Goal: Complete application form: Complete application form

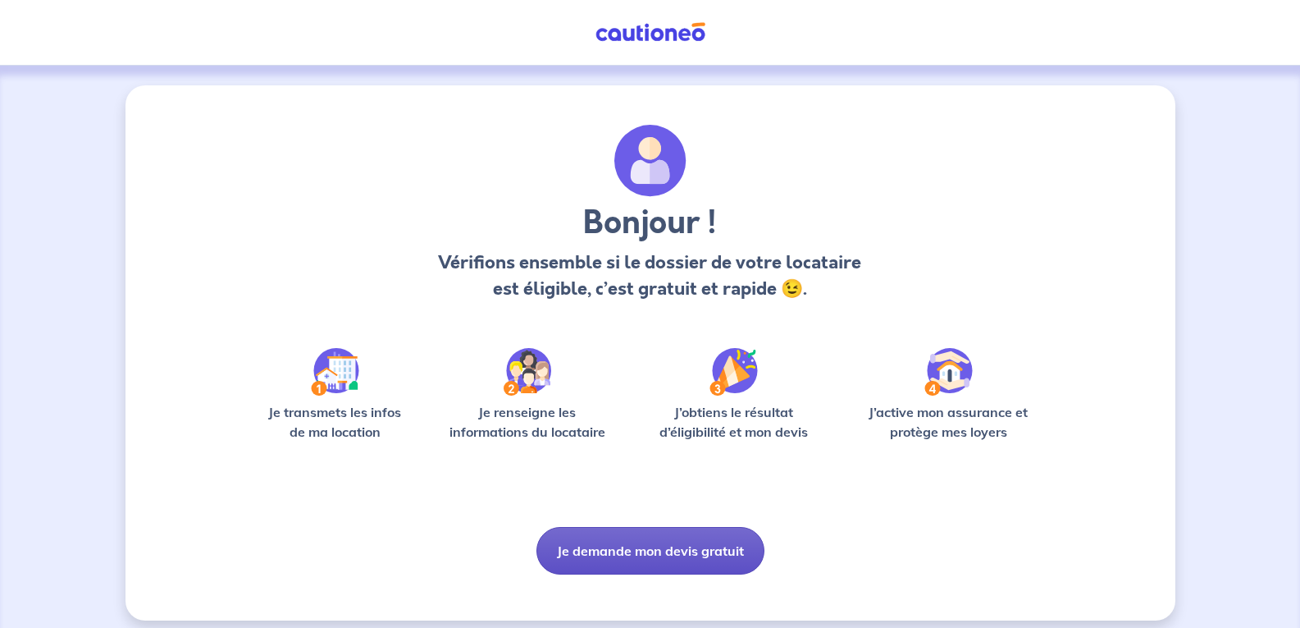
click at [619, 549] on button "Je demande mon devis gratuit" at bounding box center [650, 551] width 228 height 48
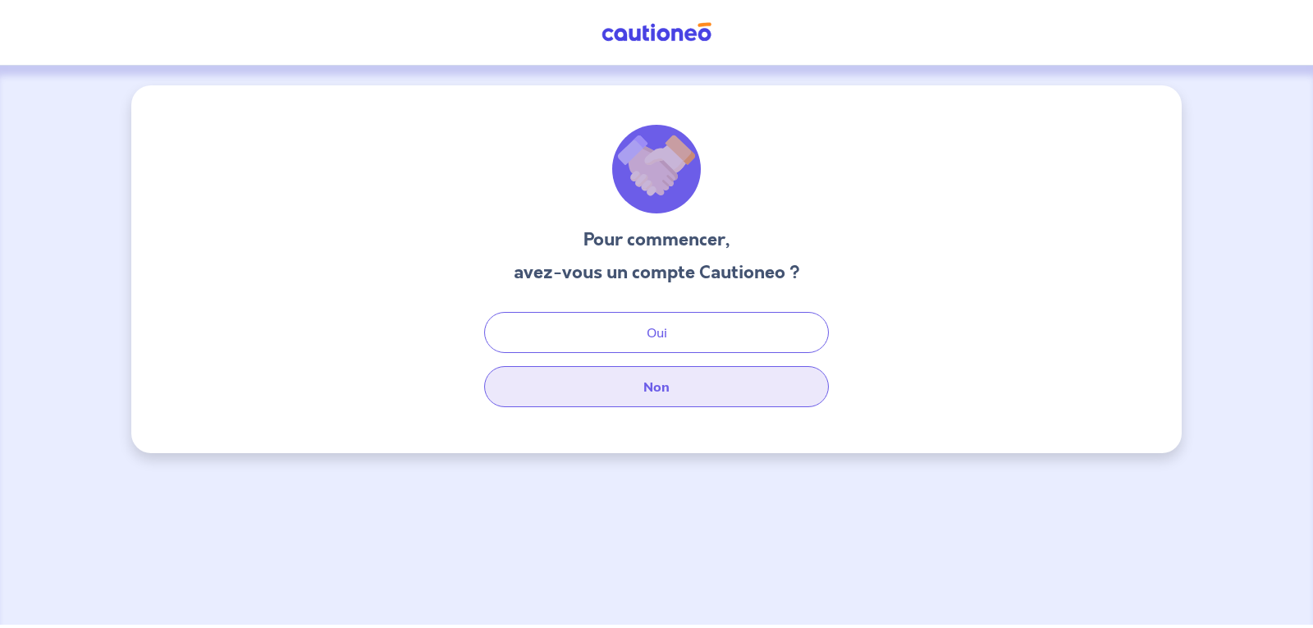
click at [655, 383] on button "Non" at bounding box center [656, 386] width 345 height 41
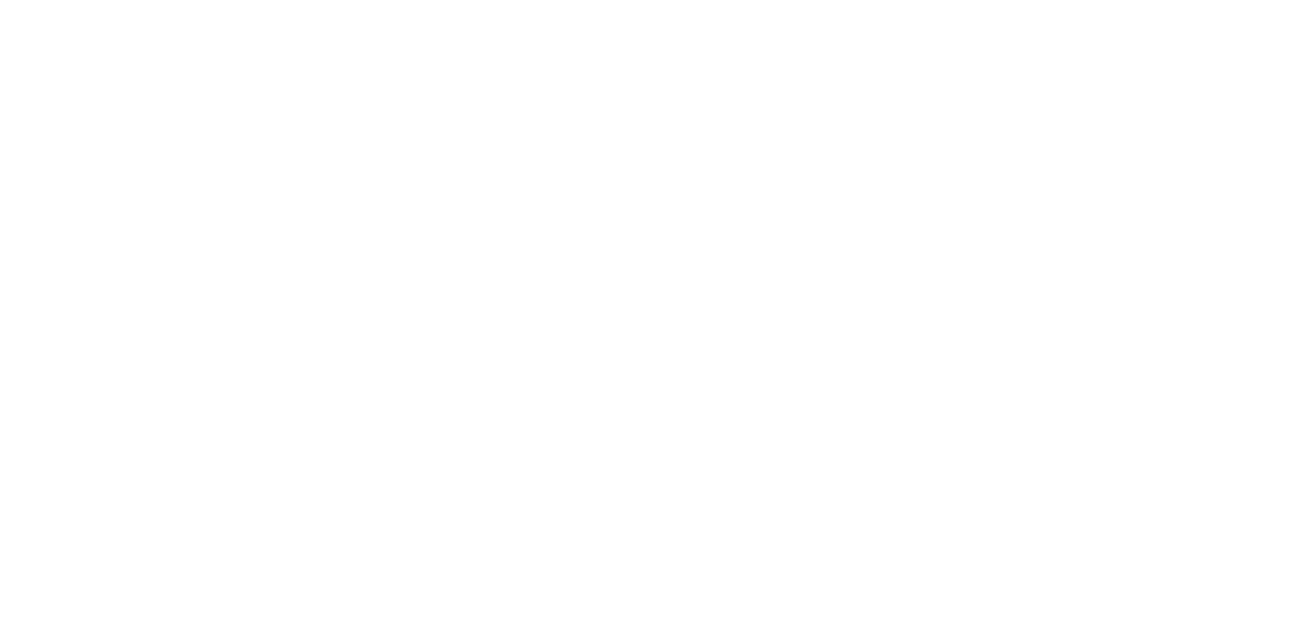
select select "FR"
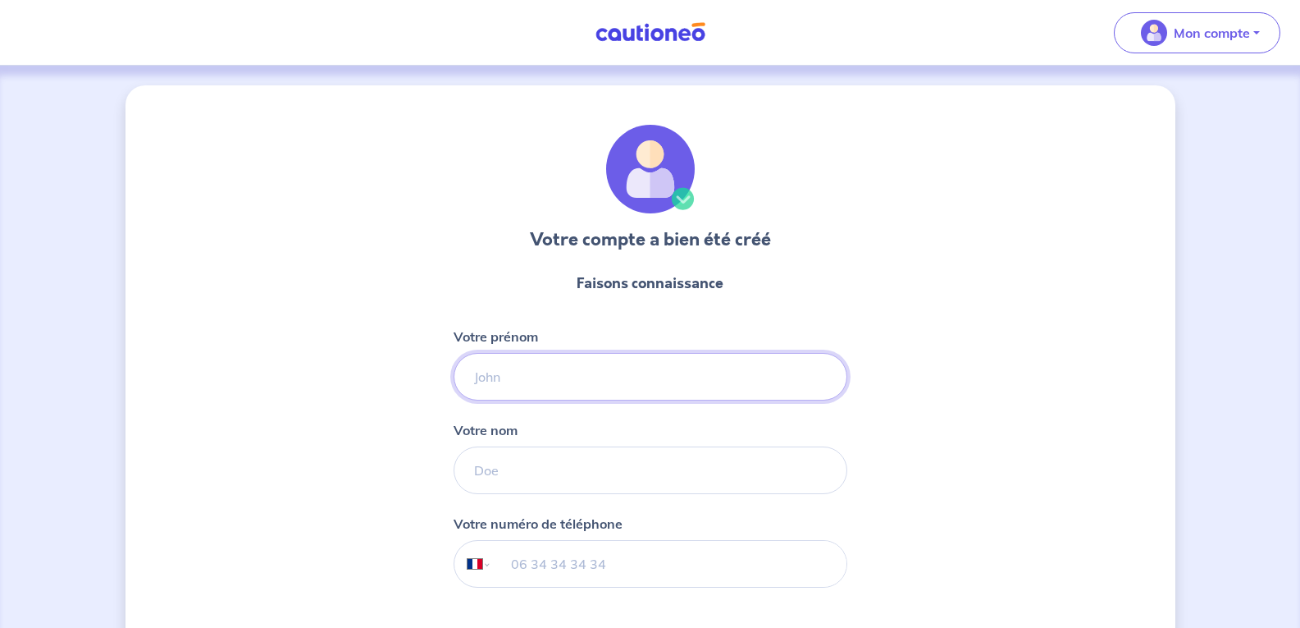
click at [639, 382] on input "Votre prénom" at bounding box center [651, 377] width 394 height 48
type input "LORRAINE"
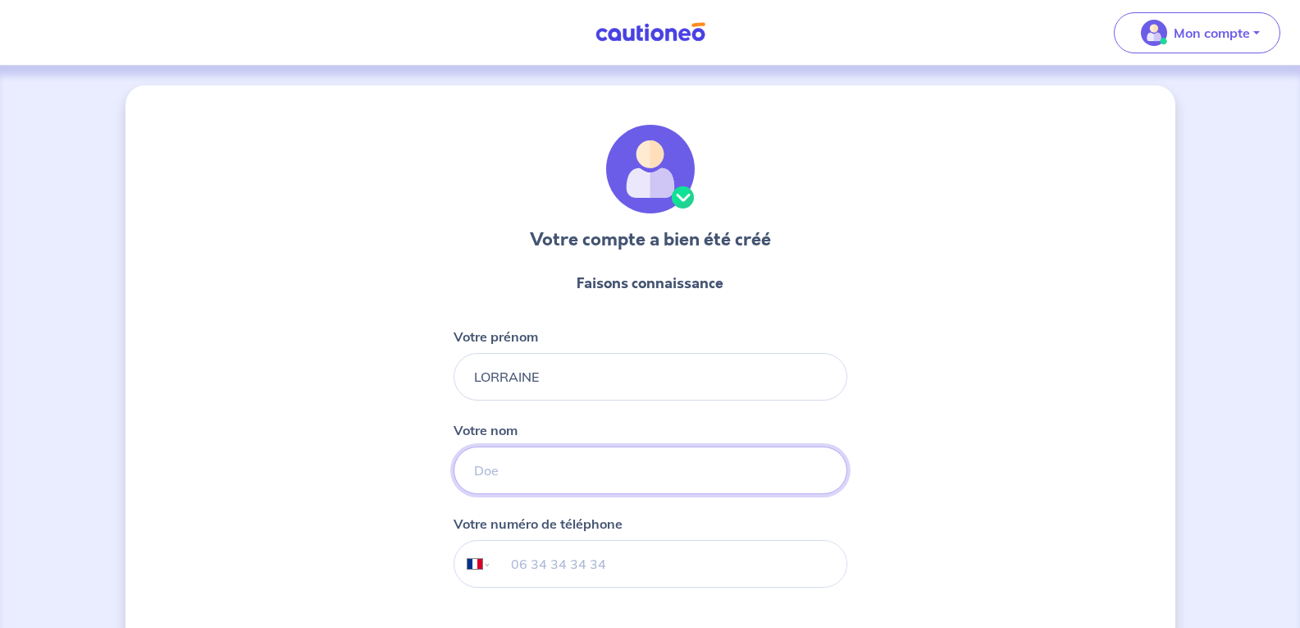
type input "ABGRALL"
type input "06 37 83 43 38"
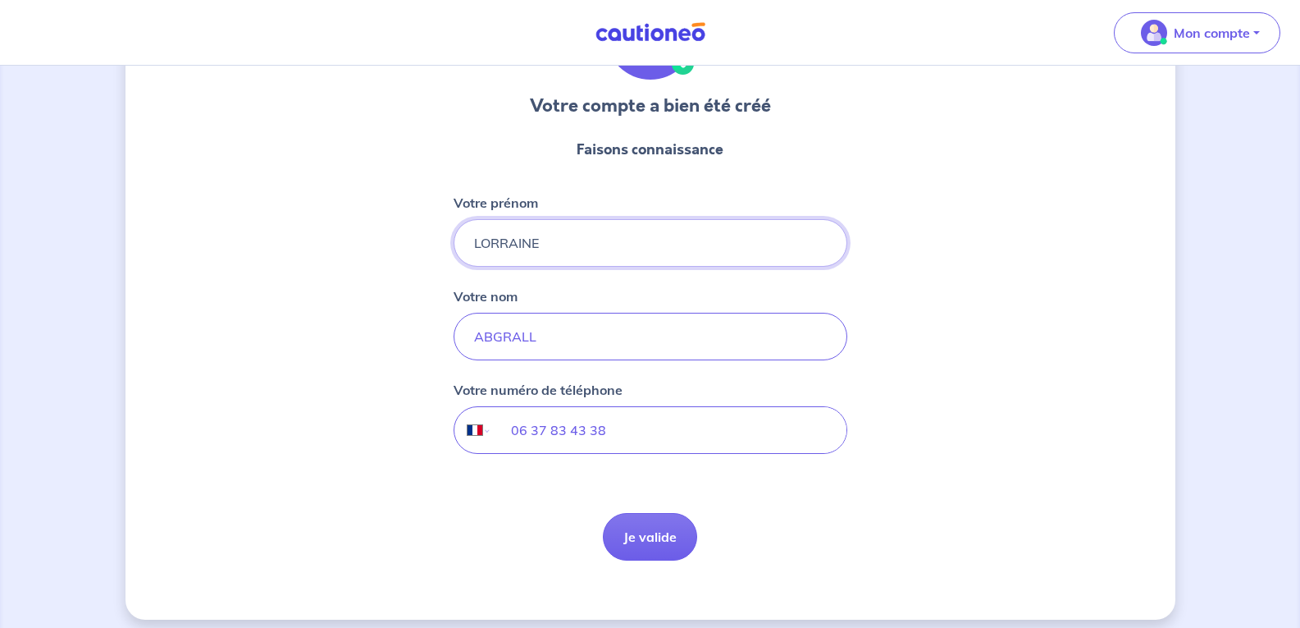
scroll to position [145, 0]
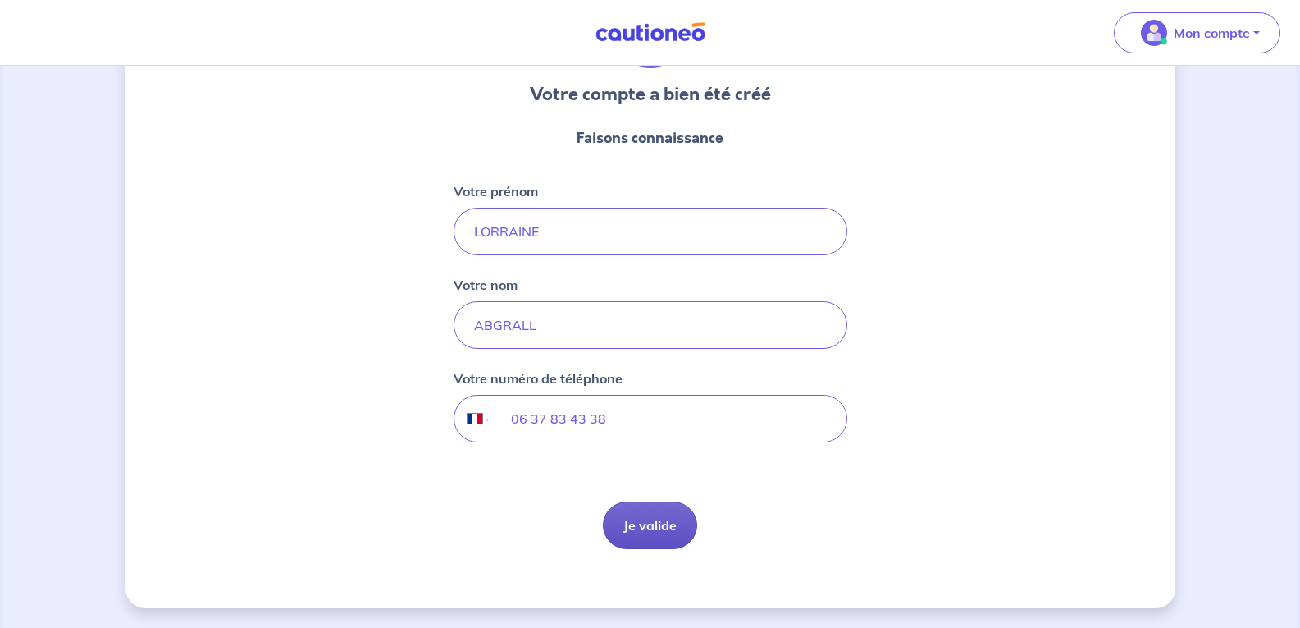
click at [664, 532] on button "Je valide" at bounding box center [650, 525] width 94 height 48
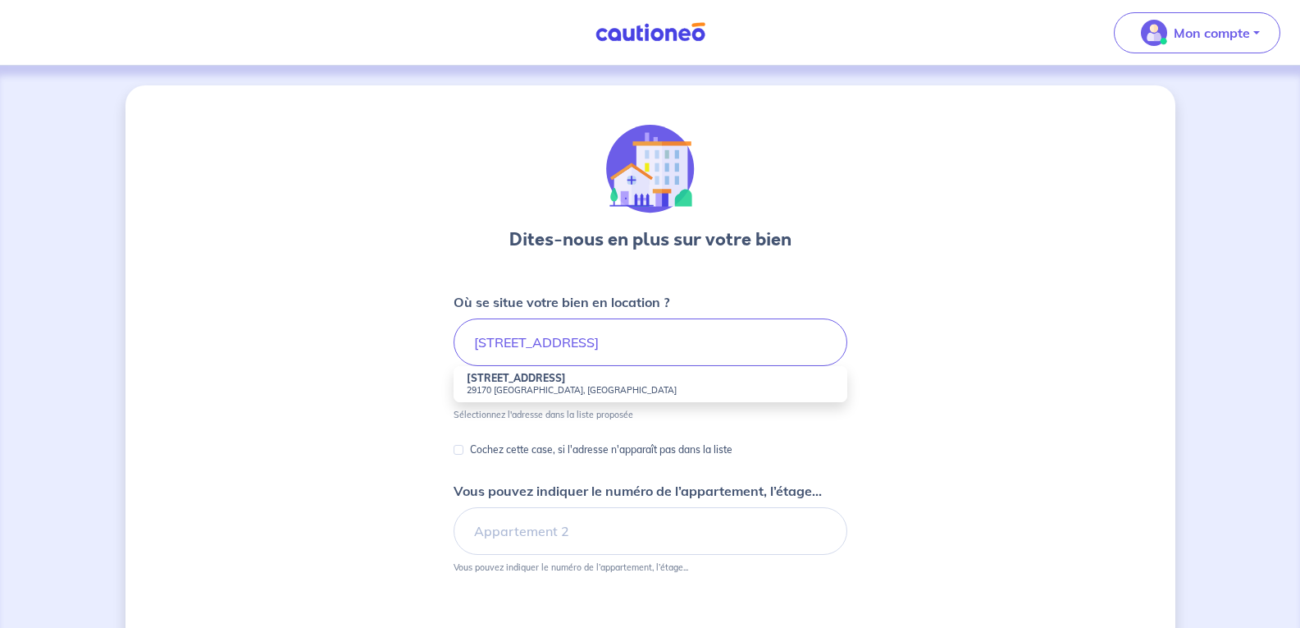
click at [769, 387] on small "29170 Saint-Évarzec, France" at bounding box center [651, 389] width 368 height 11
type input "137 Route de Concarneau, 29170 Saint-Évarzec, France"
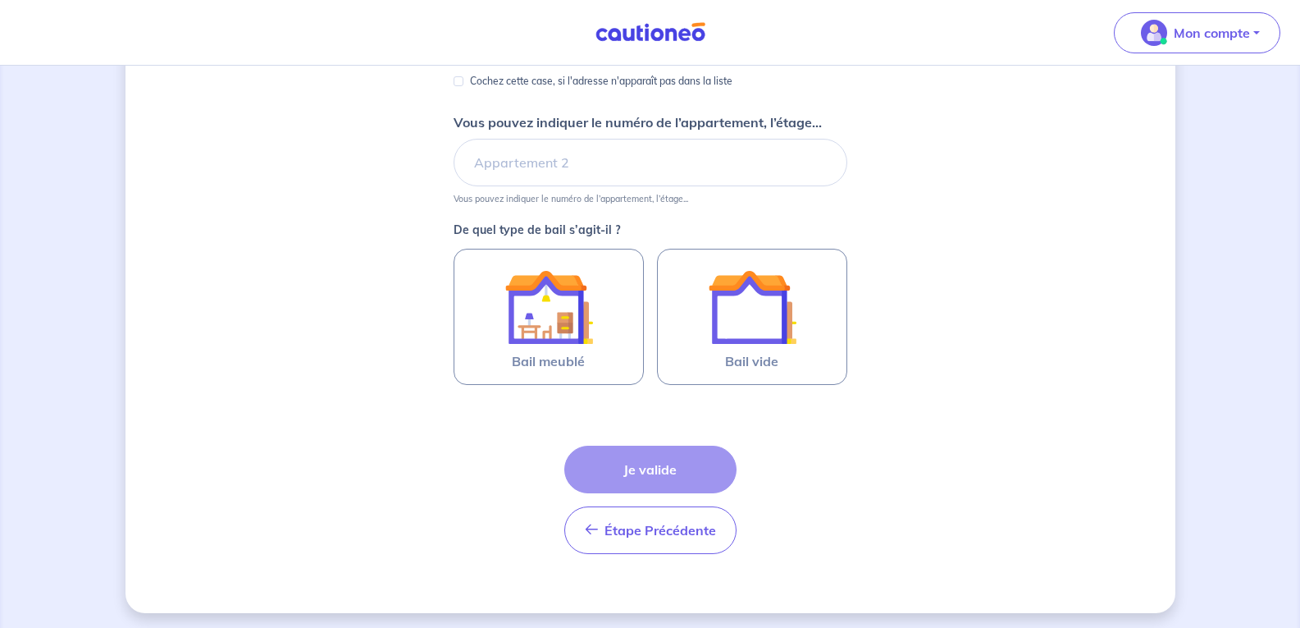
scroll to position [337, 0]
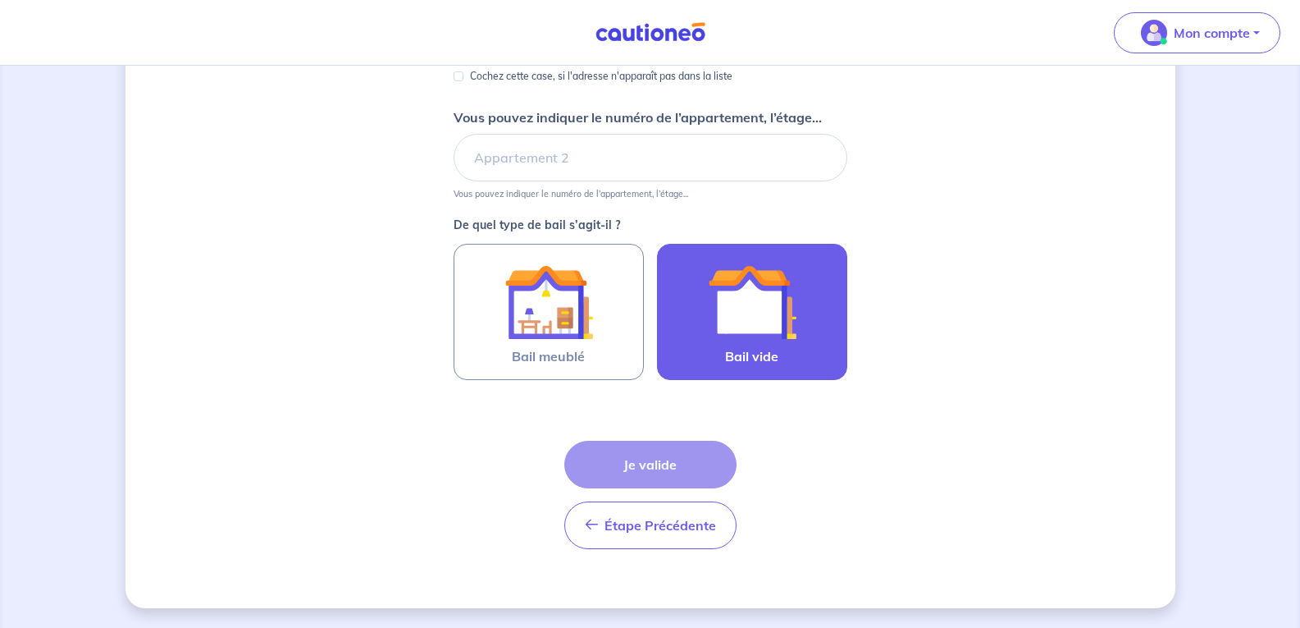
click at [731, 320] on img at bounding box center [752, 302] width 89 height 89
click at [0, 0] on input "Bail vide" at bounding box center [0, 0] width 0 height 0
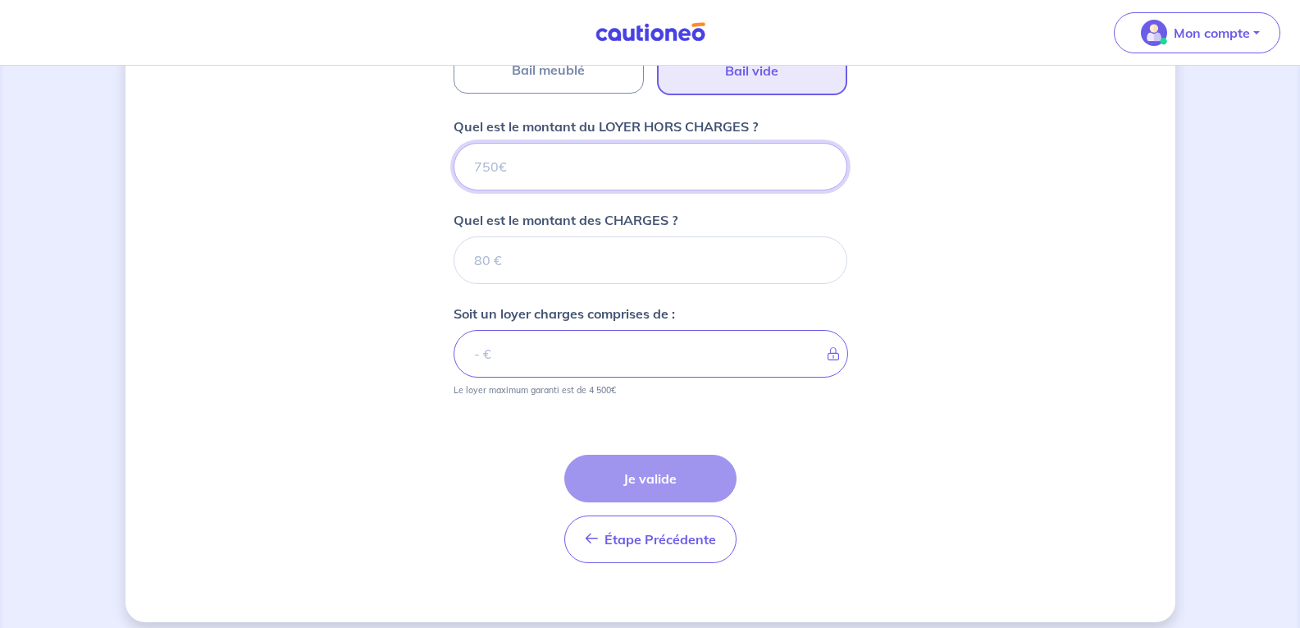
scroll to position [637, 0]
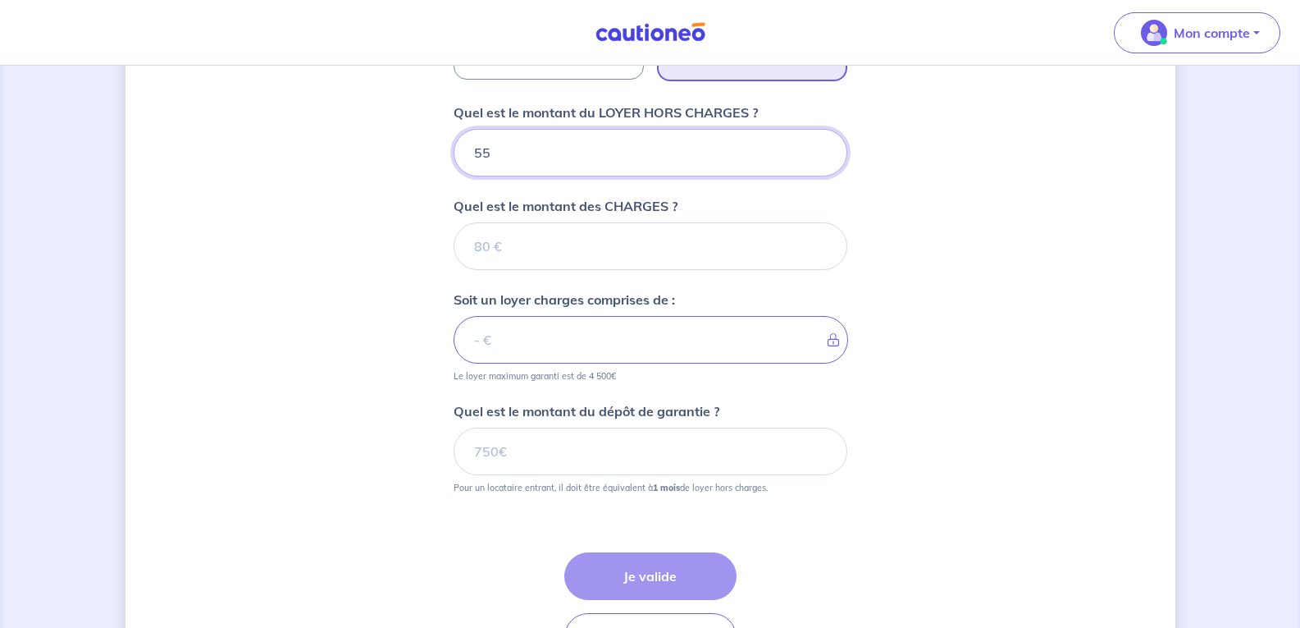
type input "550"
type input "55"
type input "5"
type input "530"
type input "5"
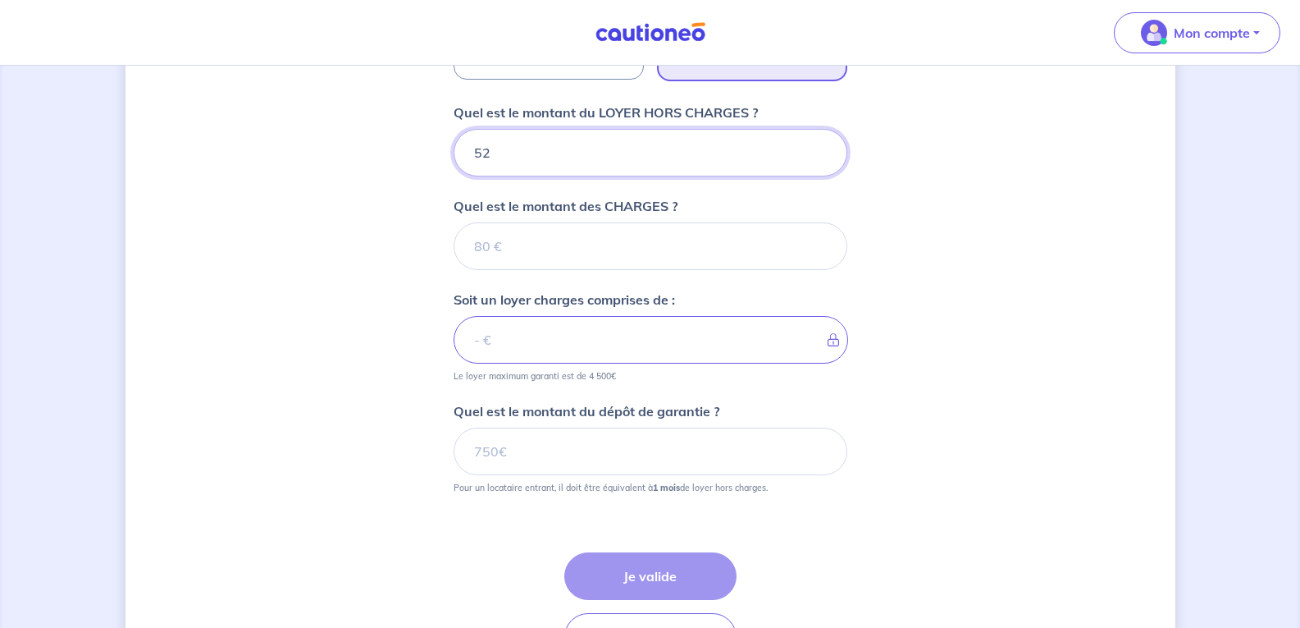
type input "525"
click at [605, 234] on input "Quel est le montant des CHARGES ?" at bounding box center [651, 246] width 394 height 48
type input "25"
type input "550"
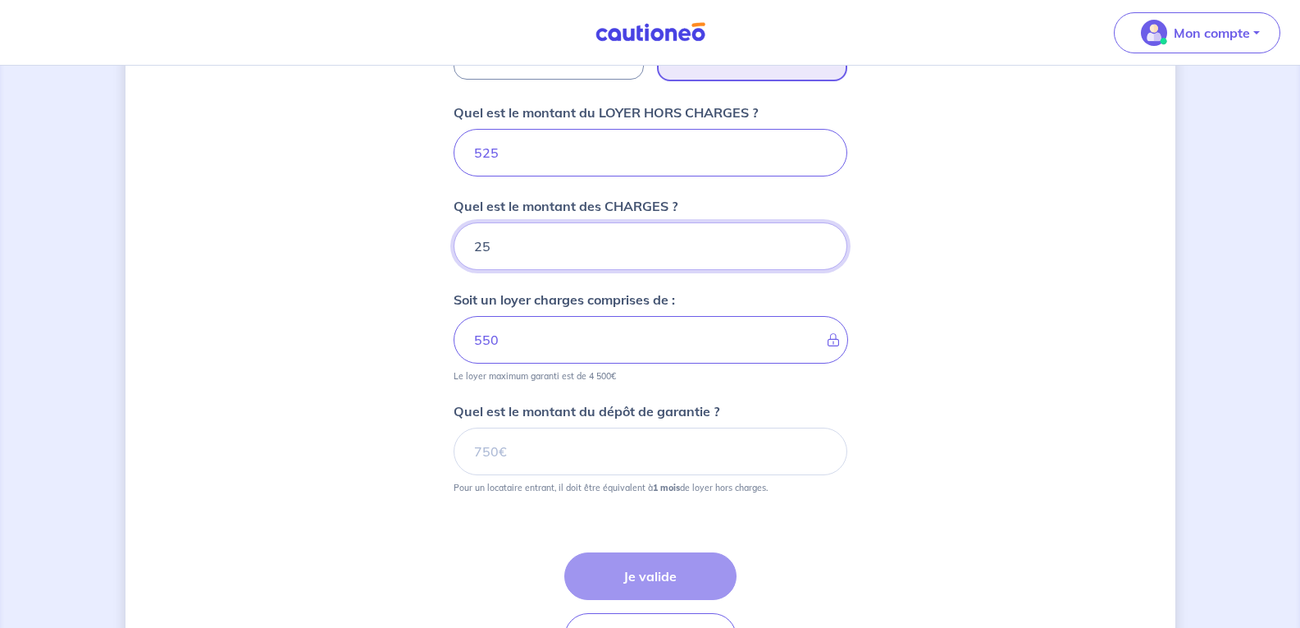
type input "25"
click at [534, 153] on input "525" at bounding box center [651, 153] width 394 height 48
type input "5"
type input "30"
type input "530"
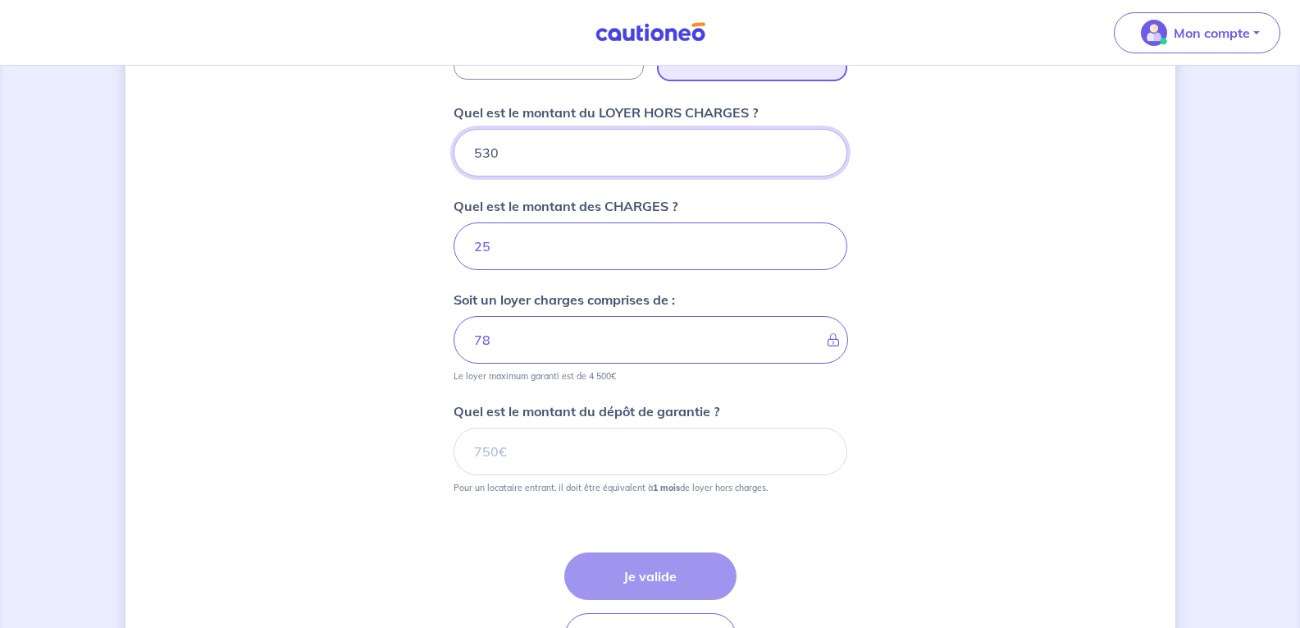
type input "555"
type input "530"
click at [519, 241] on input "25" at bounding box center [651, 246] width 394 height 48
click at [732, 446] on input "Quel est le montant du dépôt de garantie ?" at bounding box center [651, 451] width 394 height 48
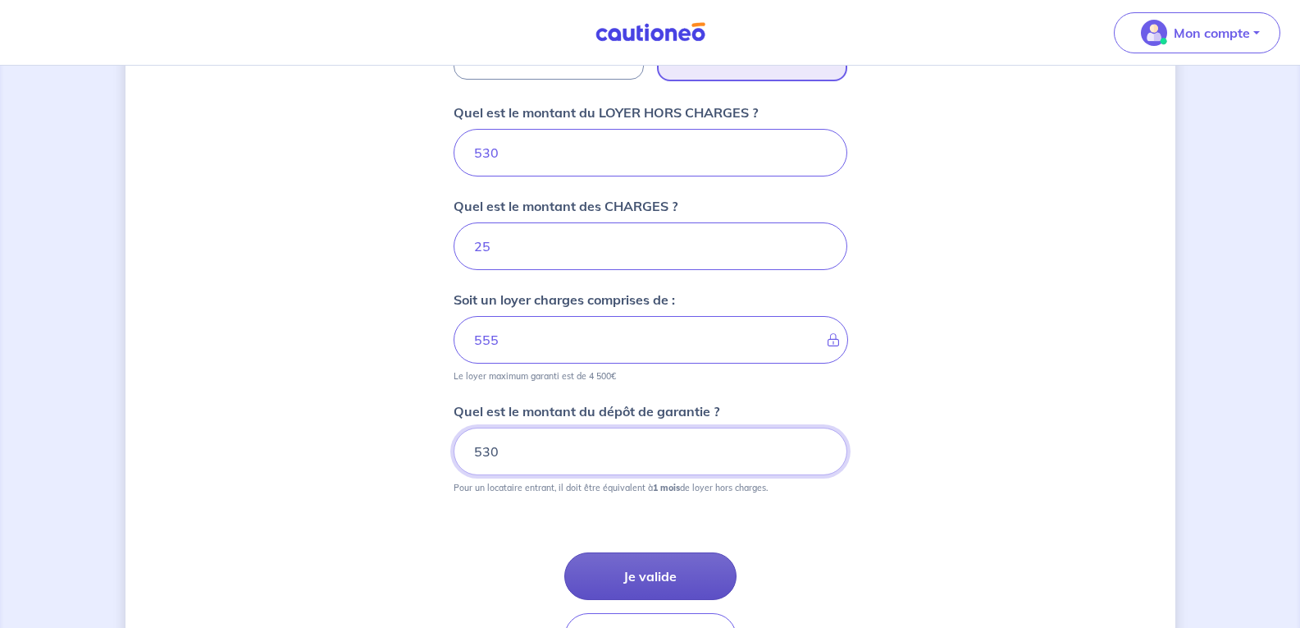
type input "530"
click at [657, 582] on button "Je valide" at bounding box center [650, 576] width 172 height 48
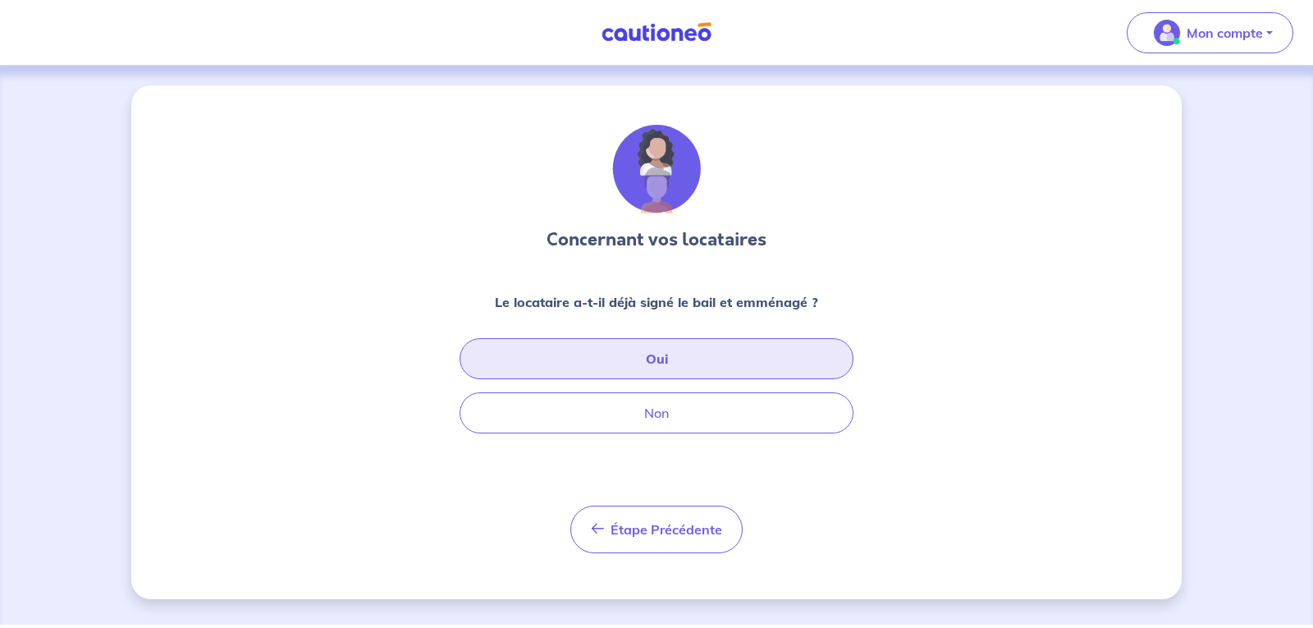
click at [654, 362] on button "Oui" at bounding box center [656, 358] width 394 height 41
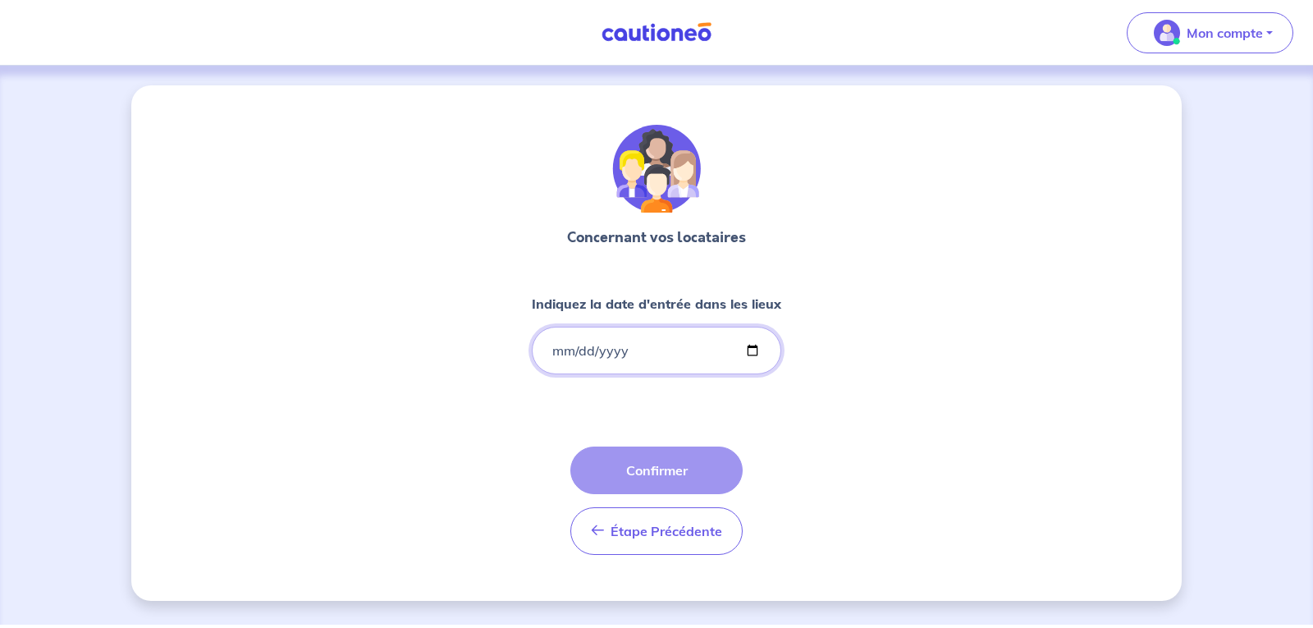
click at [654, 362] on input "Indiquez la date d'entrée dans les lieux" at bounding box center [656, 350] width 249 height 48
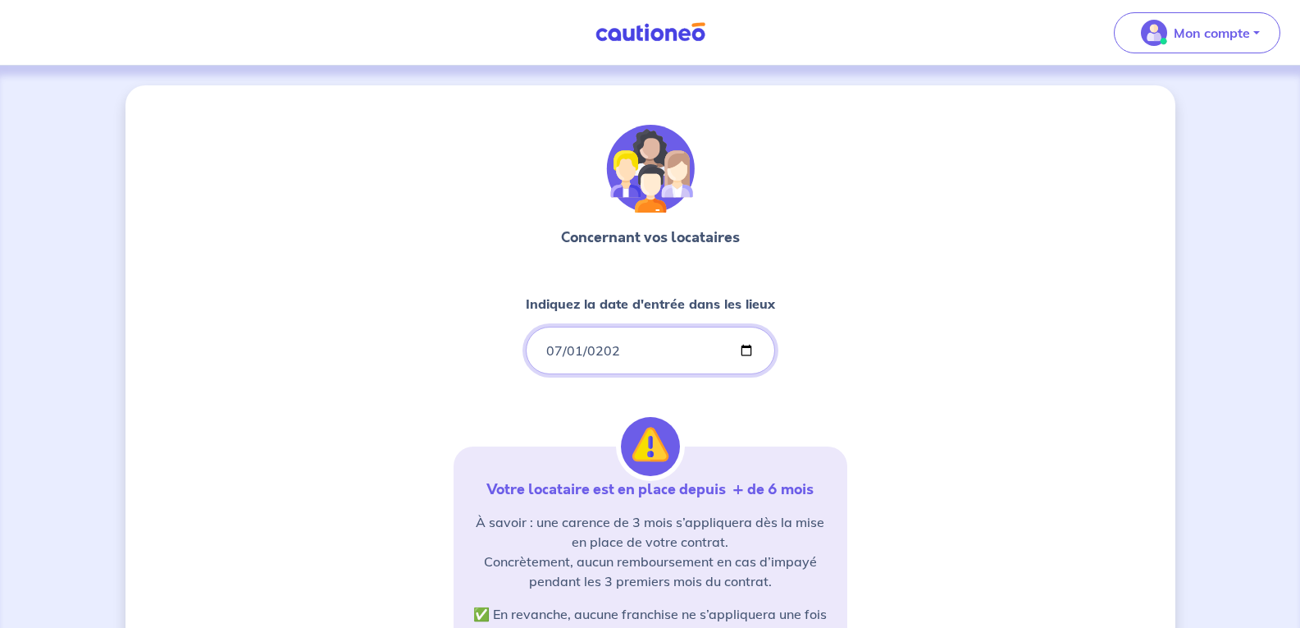
type input "2025-07-01"
type input "2024-07-01"
click at [943, 409] on div "Concernant vos locataires Indiquez la date d'entrée dans les lieux 2024-07-01 V…" at bounding box center [651, 500] width 1050 height 830
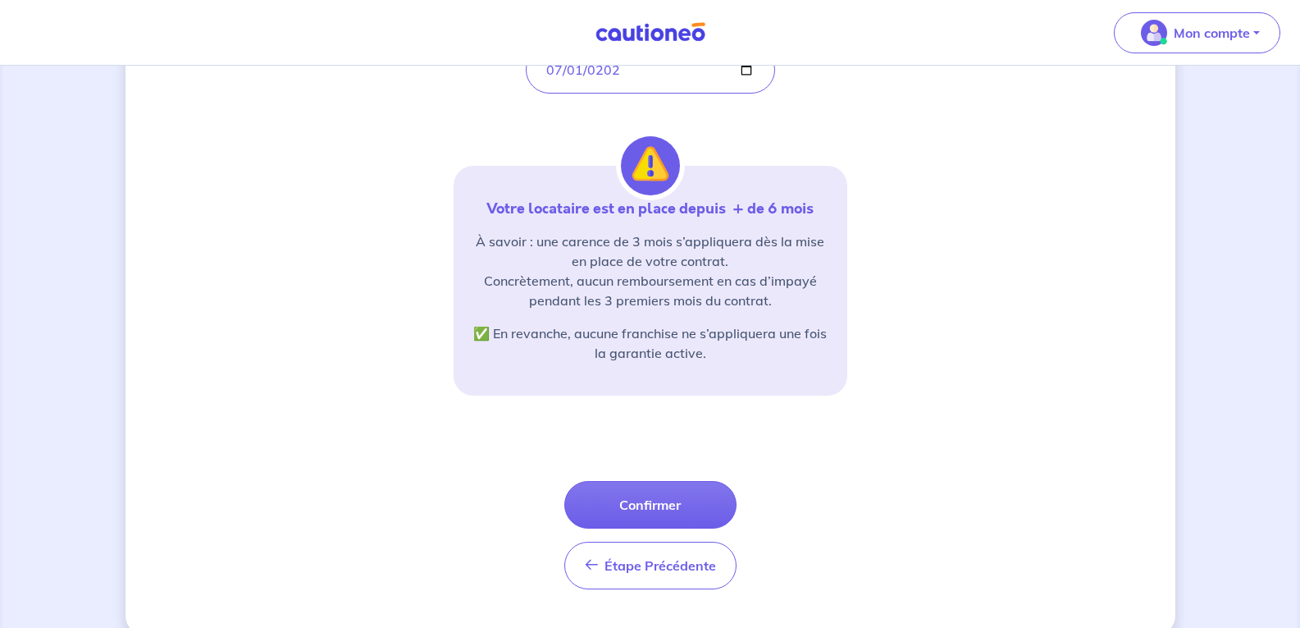
scroll to position [308, 0]
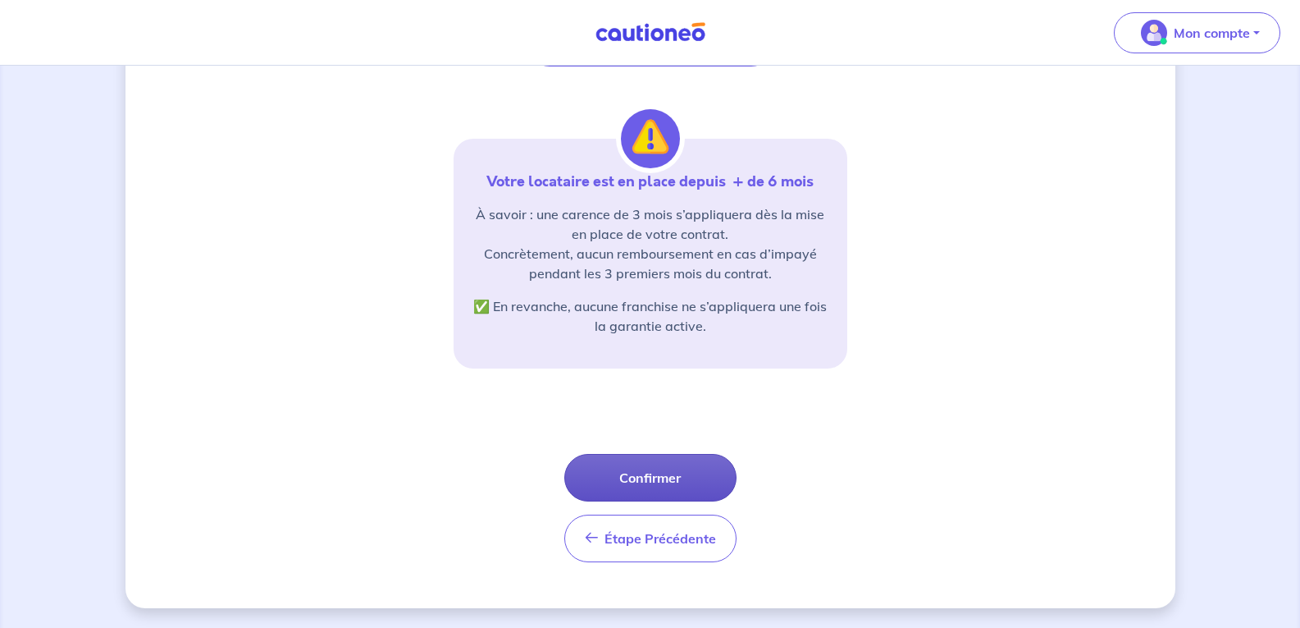
click at [688, 470] on button "Confirmer" at bounding box center [650, 478] width 172 height 48
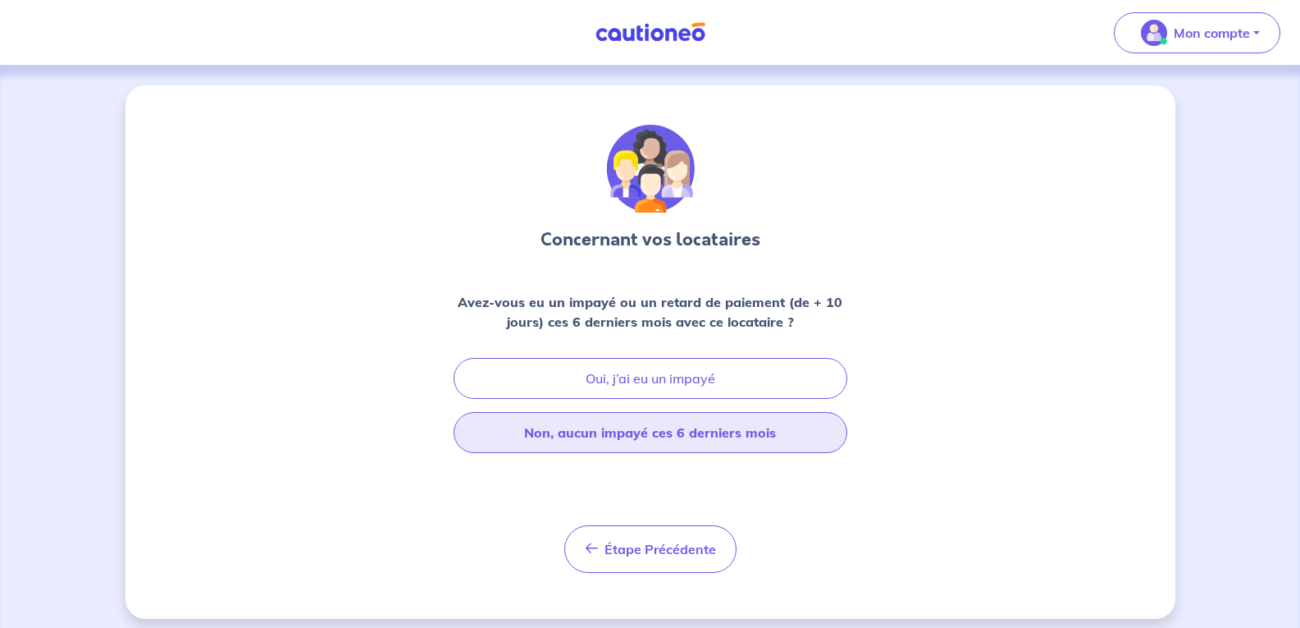
click at [686, 433] on button "Non, aucun impayé ces 6 derniers mois" at bounding box center [651, 432] width 394 height 41
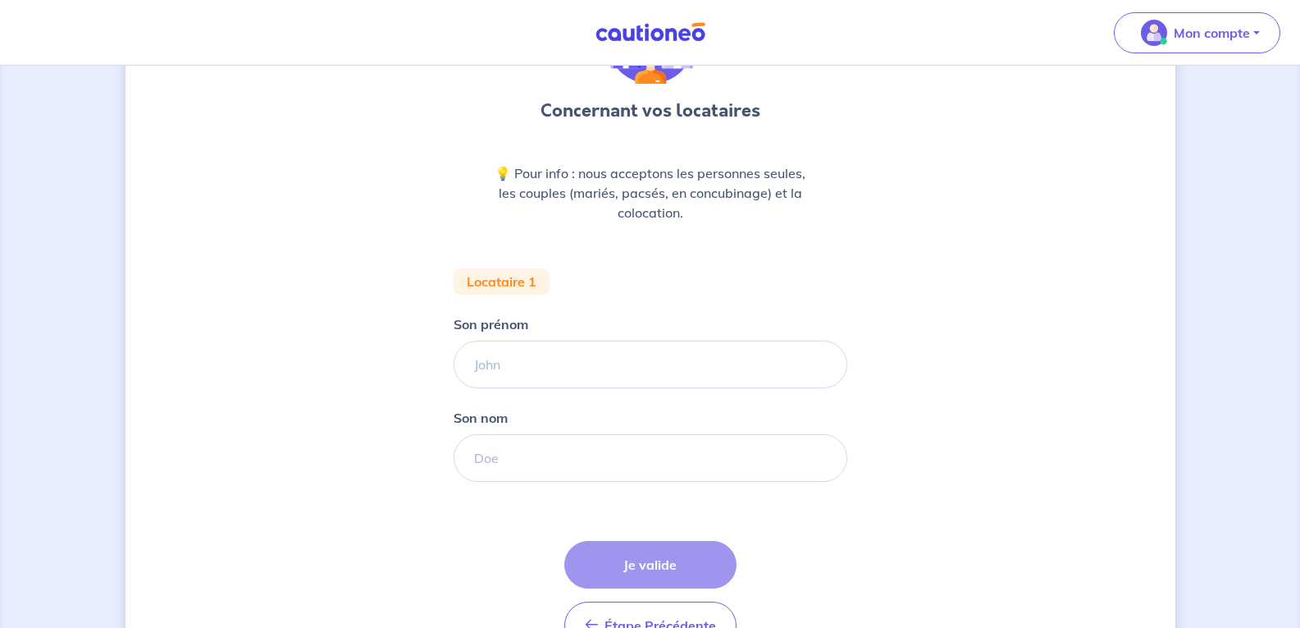
scroll to position [137, 0]
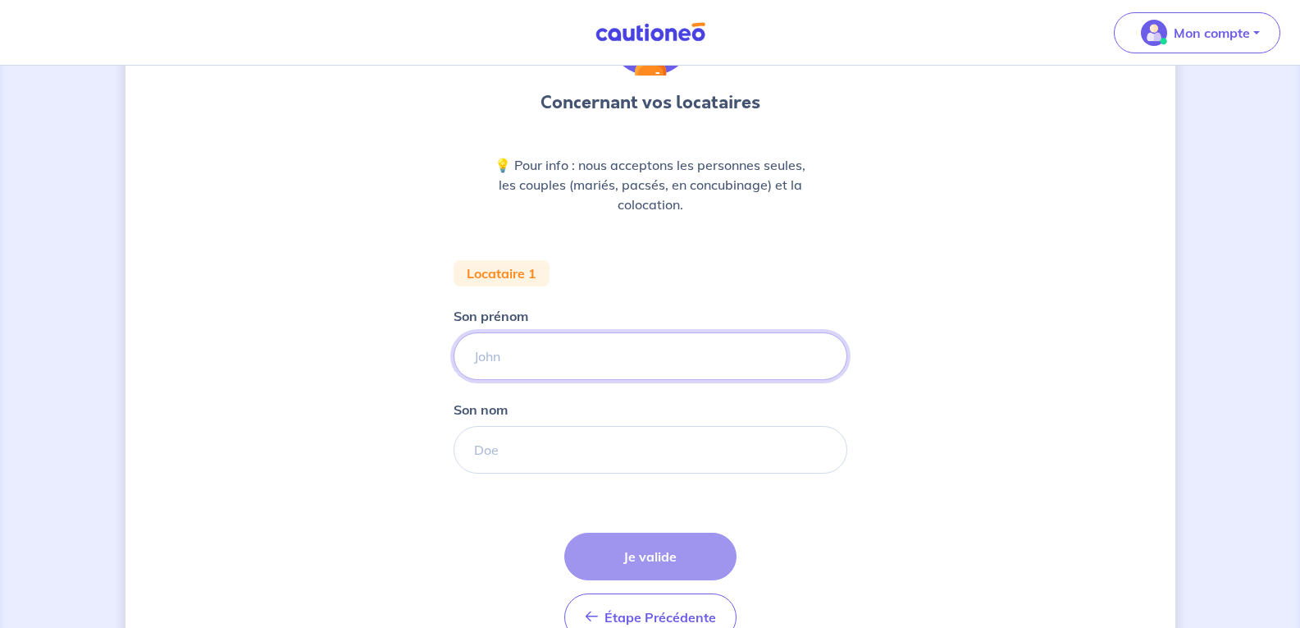
click at [735, 358] on input "Son prénom" at bounding box center [651, 356] width 394 height 48
type input "Elvine"
click at [700, 445] on input "Son nom" at bounding box center [651, 450] width 394 height 48
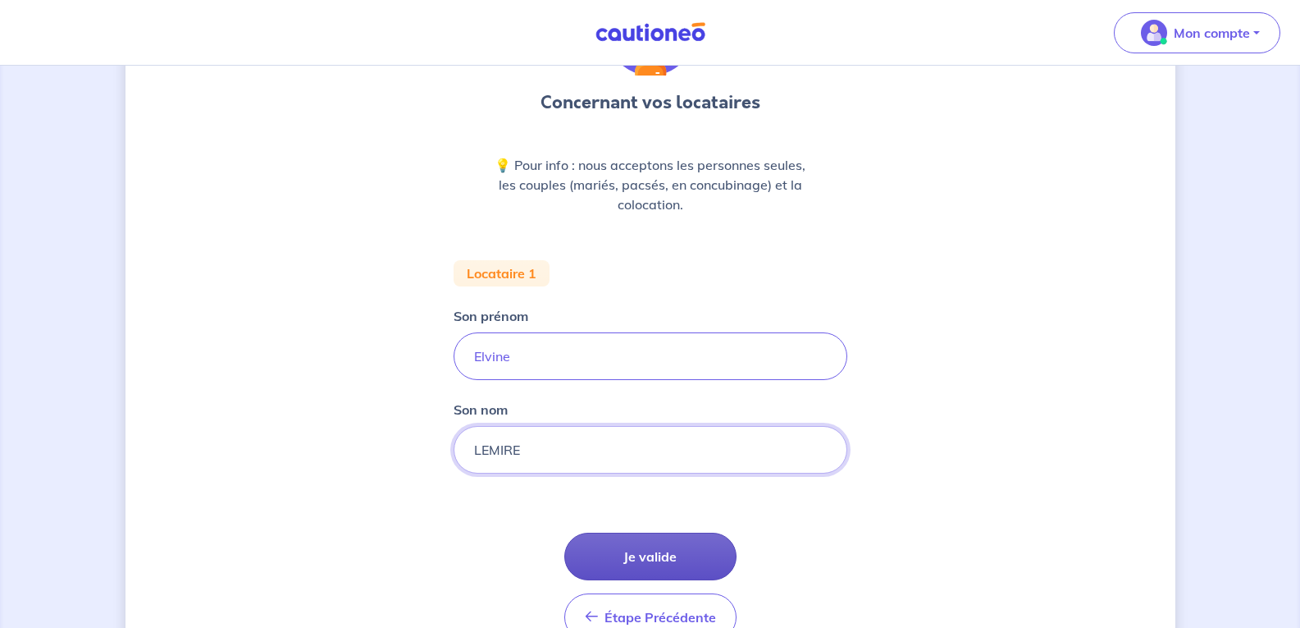
type input "LEMIRE"
click at [676, 562] on button "Je valide" at bounding box center [650, 556] width 172 height 48
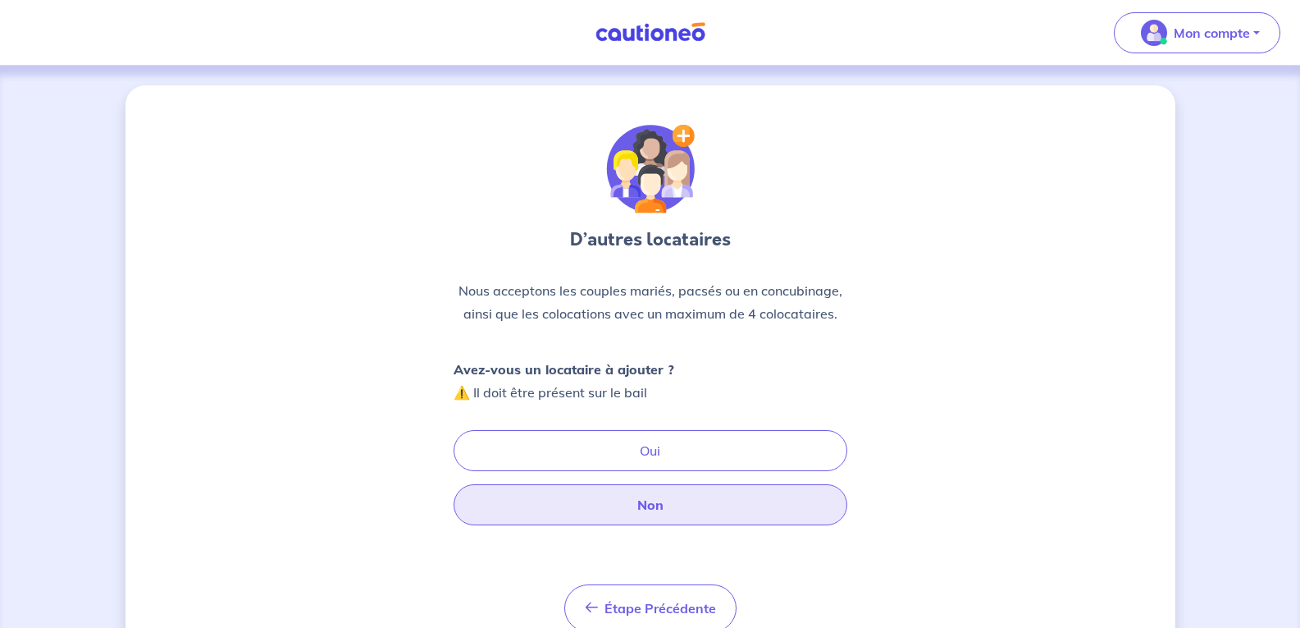
click at [648, 507] on button "Non" at bounding box center [651, 504] width 394 height 41
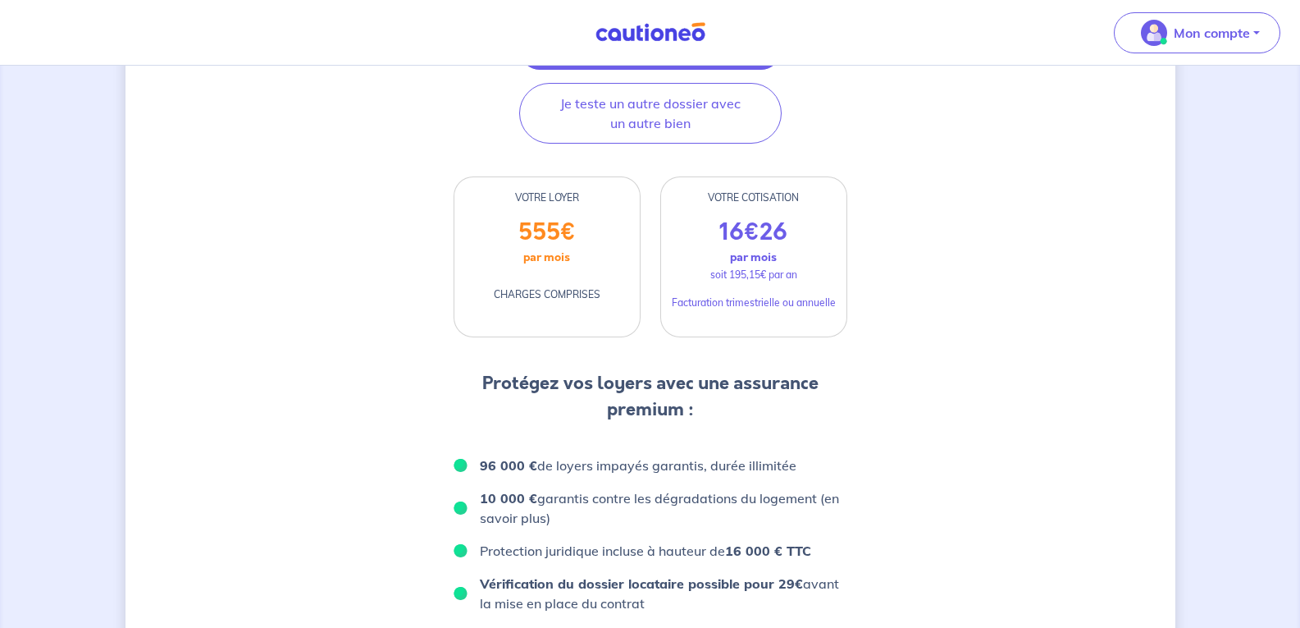
scroll to position [363, 0]
